Goal: Task Accomplishment & Management: Complete application form

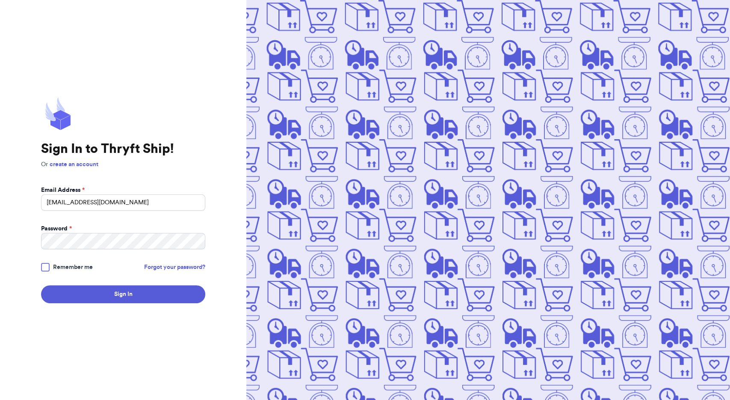
type input "nicoleshank8@gmail.com"
click at [41, 285] on button "Sign In" at bounding box center [123, 294] width 164 height 18
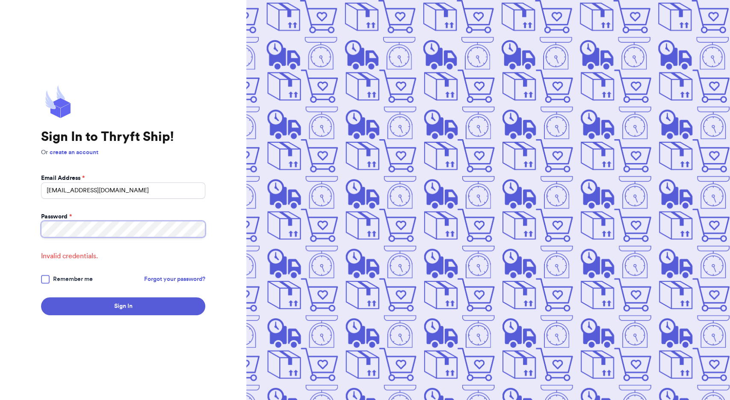
click at [41, 297] on button "Sign In" at bounding box center [123, 306] width 164 height 18
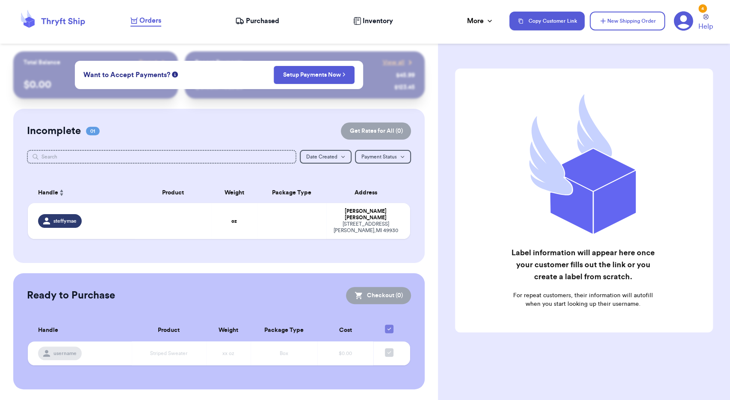
click at [266, 22] on span "Purchased" at bounding box center [262, 21] width 33 height 10
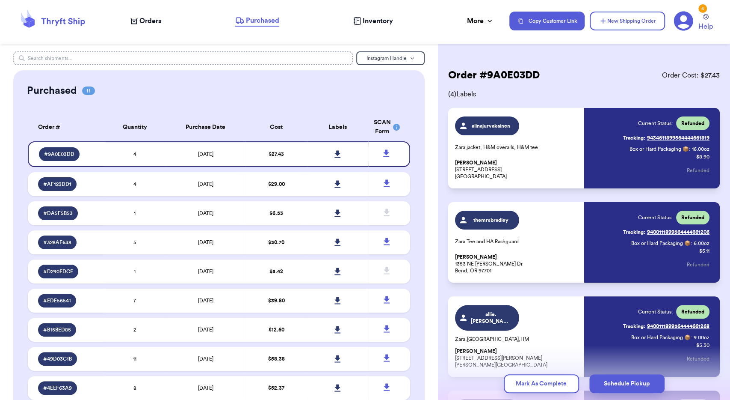
click at [285, 58] on input "text" at bounding box center [183, 58] width 340 height 14
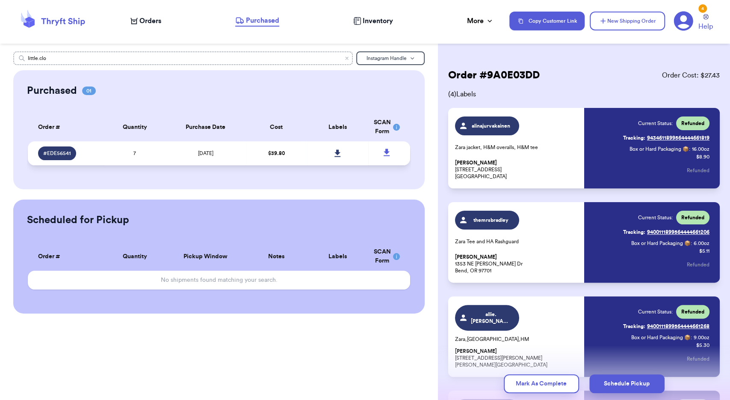
type input "little.clo"
click at [53, 148] on div "# EDE56541" at bounding box center [57, 153] width 38 height 14
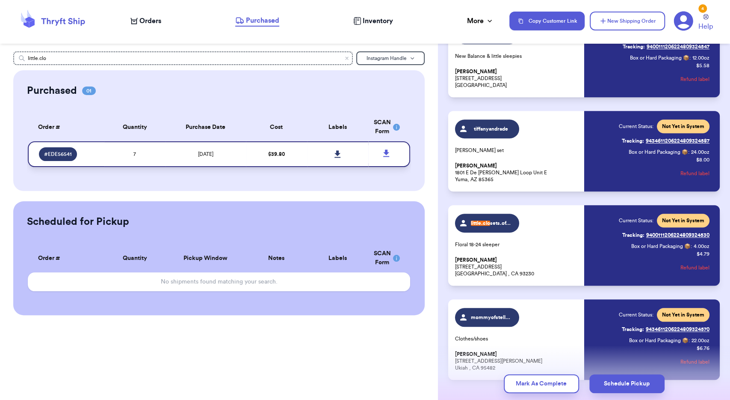
scroll to position [374, 0]
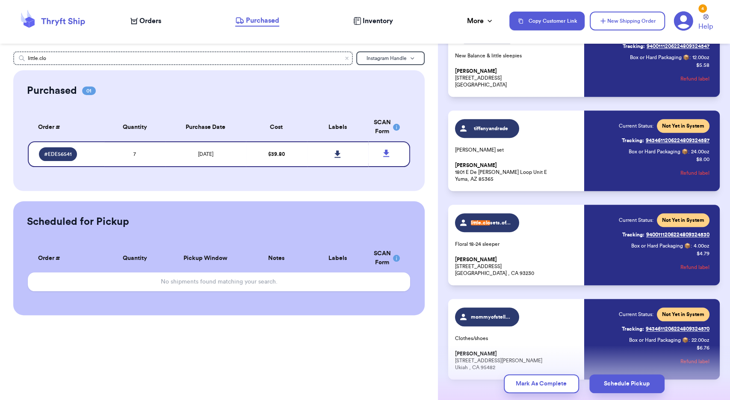
click at [510, 227] on span "little.clo sets.of.aa" at bounding box center [487, 222] width 64 height 19
click at [558, 228] on div "little.clo sets.of.aa Floral 18-24 sleeper Ashley Siegel 321 w elm st Hanford ,…" at bounding box center [517, 244] width 124 height 63
click at [635, 224] on div "Current Status: Not Yet in System" at bounding box center [664, 220] width 91 height 14
click at [494, 225] on span "little.clo sets.of.aa" at bounding box center [491, 222] width 41 height 7
click at [502, 226] on span "little.clo sets.of.aa" at bounding box center [491, 222] width 41 height 7
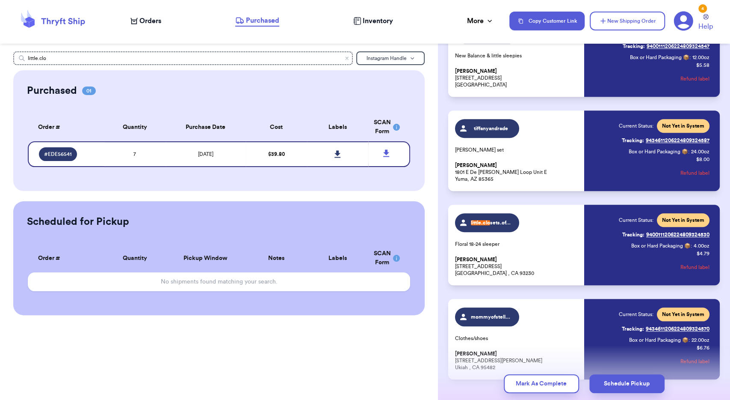
click at [501, 225] on span "little.clo sets.of.aa" at bounding box center [491, 222] width 41 height 7
click at [340, 155] on icon at bounding box center [338, 154] width 6 height 8
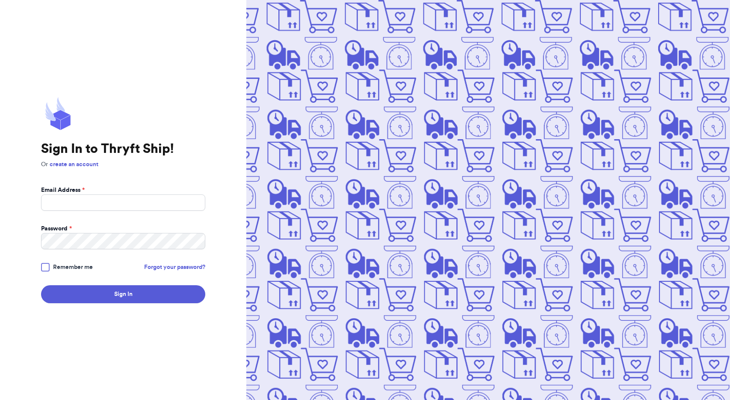
click at [558, 18] on img at bounding box center [488, 200] width 484 height 400
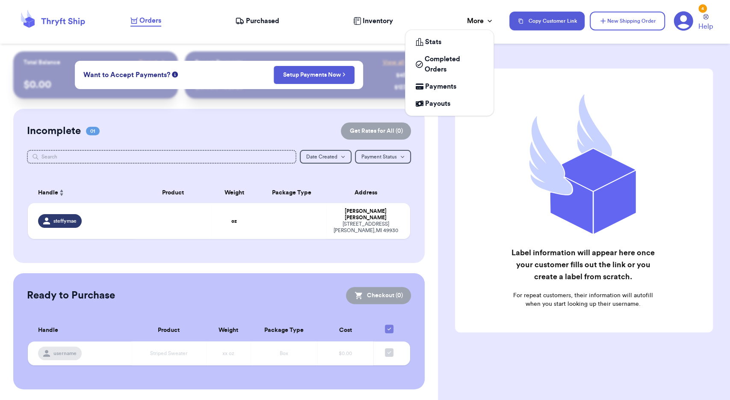
click at [490, 21] on icon at bounding box center [490, 21] width 9 height 9
click at [458, 62] on span "Completed Orders" at bounding box center [454, 64] width 59 height 21
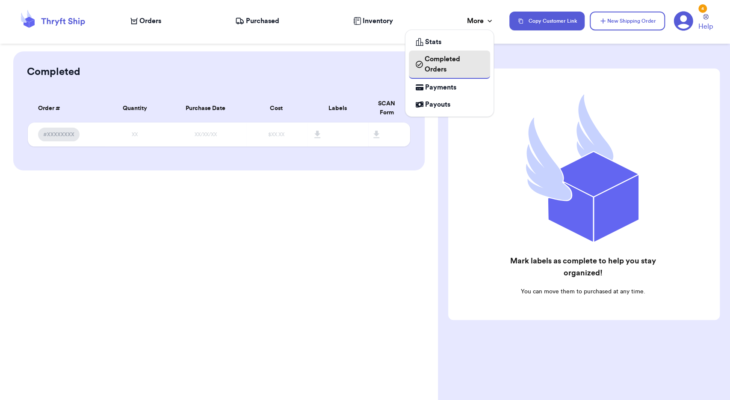
click at [430, 65] on span "Completed Orders" at bounding box center [454, 64] width 59 height 21
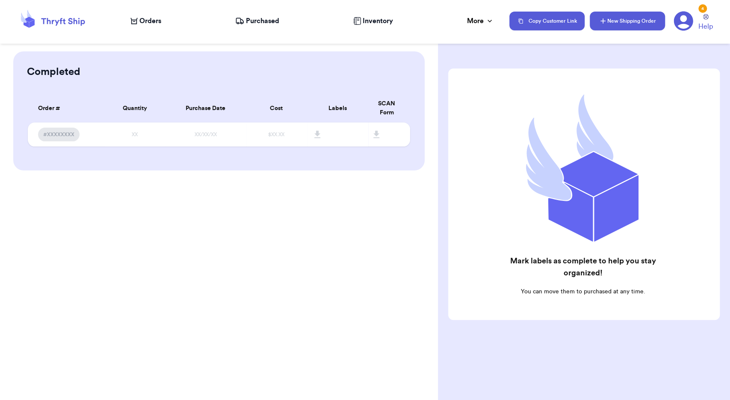
click at [642, 22] on button "New Shipping Order" at bounding box center [627, 21] width 75 height 19
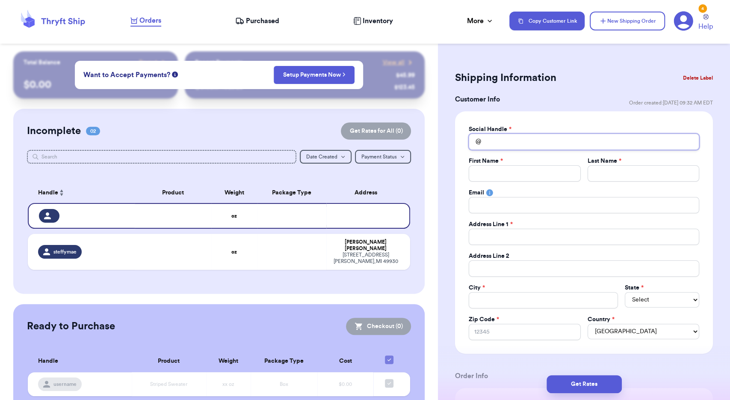
click at [512, 142] on input "Total Amount Paid" at bounding box center [584, 142] width 231 height 16
type input "l"
type input "li"
type input "lit"
type input "litt"
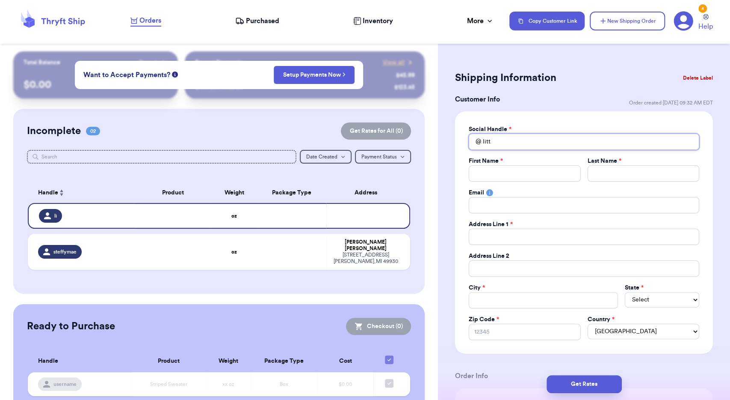
type input "littl"
type input "little"
type input "little."
type input "little.c"
type input "[DOMAIN_NAME]"
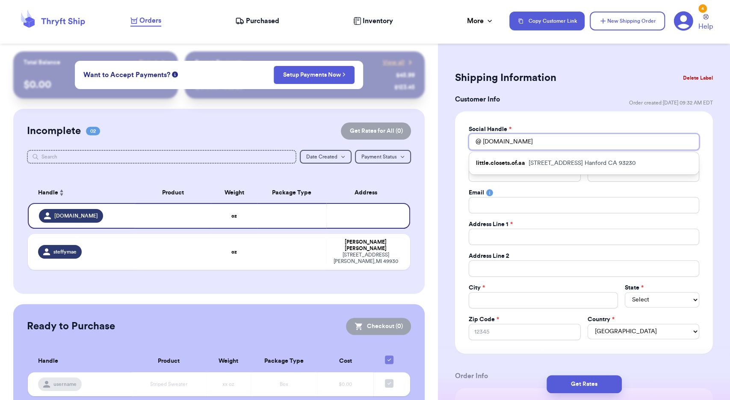
type input "little.clo"
type input "little.cloe"
type input "little.clo"
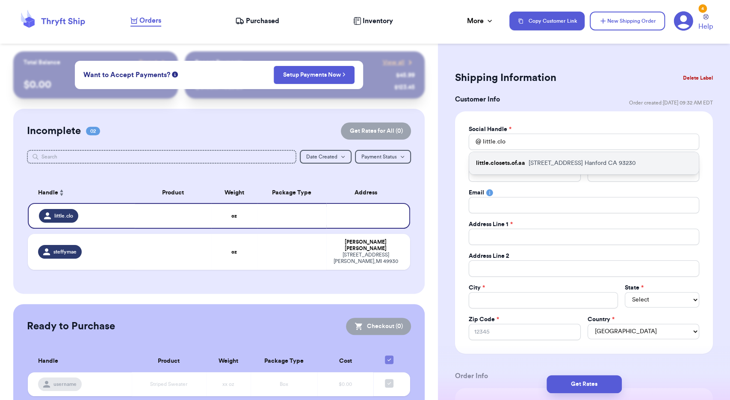
click at [541, 160] on p "[STREET_ADDRESS]" at bounding box center [582, 163] width 107 height 9
type input "little.closets.of.aa"
type input "[PERSON_NAME]"
type input "[EMAIL_ADDRESS][DOMAIN_NAME]"
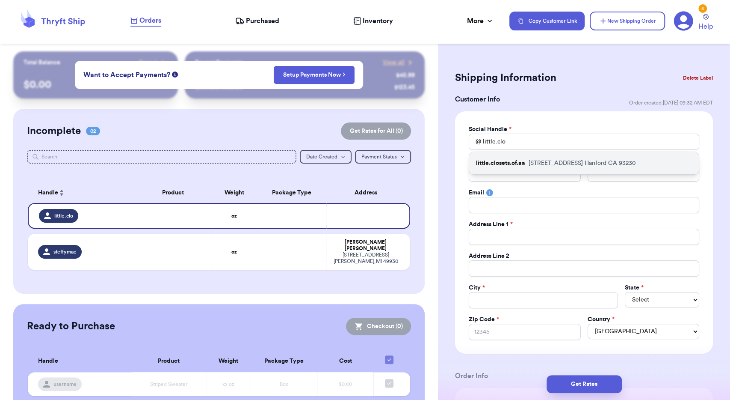
type input "[STREET_ADDRESS]"
type input "Hanford"
select select "CA"
type input "93230"
